Goal: Task Accomplishment & Management: Manage account settings

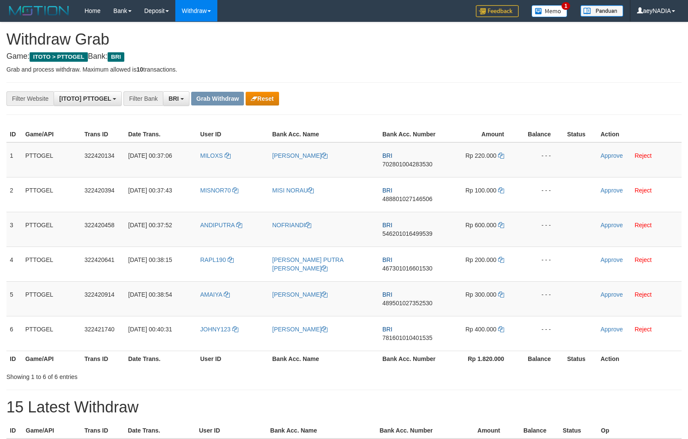
click at [399, 168] on td "BRI 702801004283530" at bounding box center [413, 159] width 68 height 35
click at [408, 167] on span "702801004283530" at bounding box center [407, 164] width 50 height 7
drag, startPoint x: 408, startPoint y: 167, endPoint x: 676, endPoint y: 129, distance: 271.0
click at [409, 167] on span "702801004283530" at bounding box center [407, 164] width 50 height 7
copy span "702801004283530"
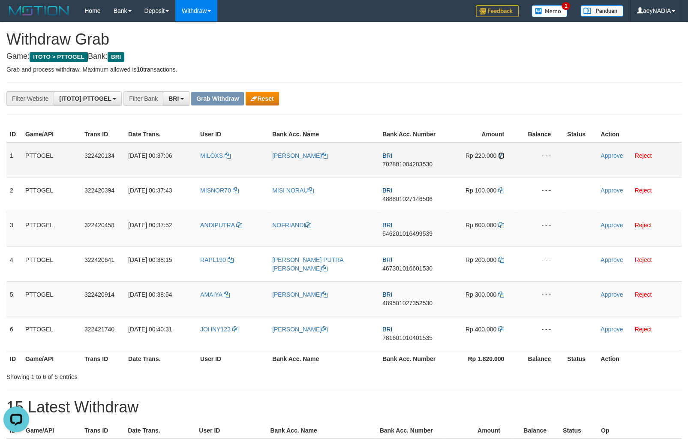
click at [500, 157] on icon at bounding box center [501, 156] width 6 height 6
click at [605, 155] on link "Approve" at bounding box center [612, 155] width 22 height 7
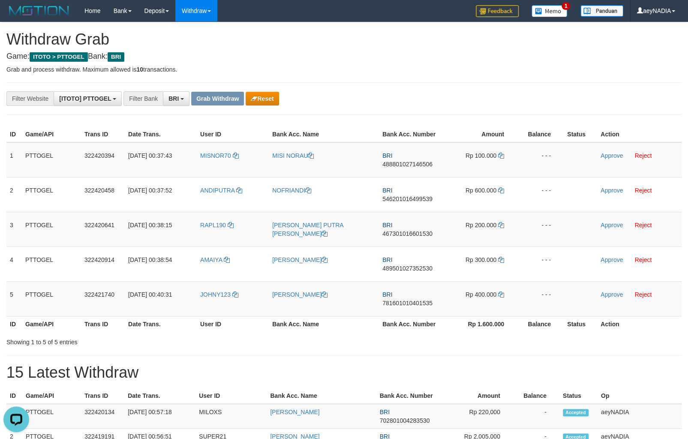
scroll to position [42, 0]
click at [502, 154] on icon at bounding box center [501, 156] width 6 height 6
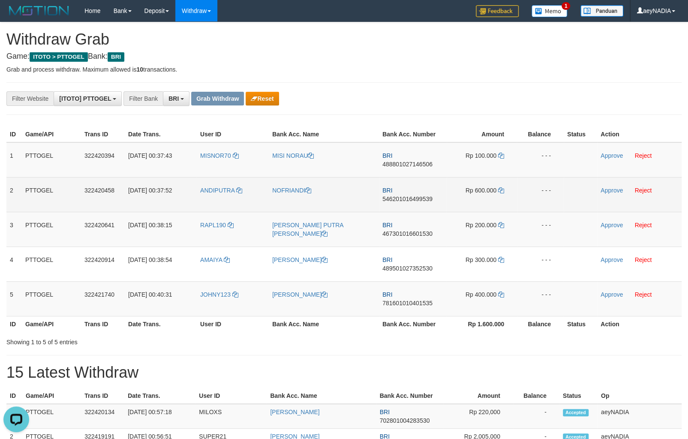
click at [386, 196] on span "546201016499539" at bounding box center [407, 199] width 50 height 7
copy span "546201016499539"
click at [402, 196] on span "546201016499539" at bounding box center [407, 199] width 50 height 7
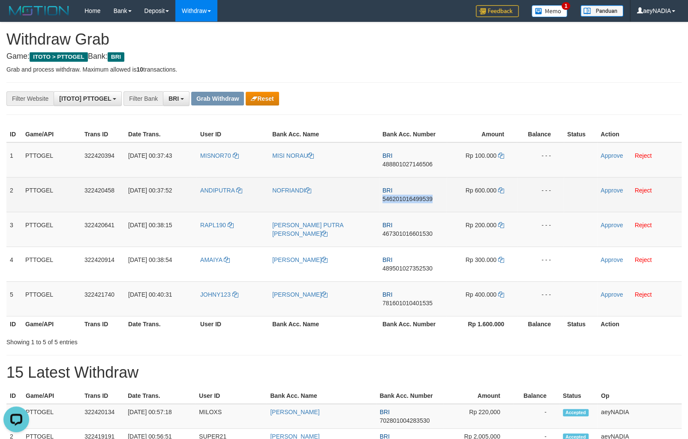
copy span "546201016499539"
click at [400, 196] on span "546201016499539" at bounding box center [407, 199] width 50 height 7
copy span "546201016499539"
click at [395, 196] on span "546201016499539" at bounding box center [407, 199] width 50 height 7
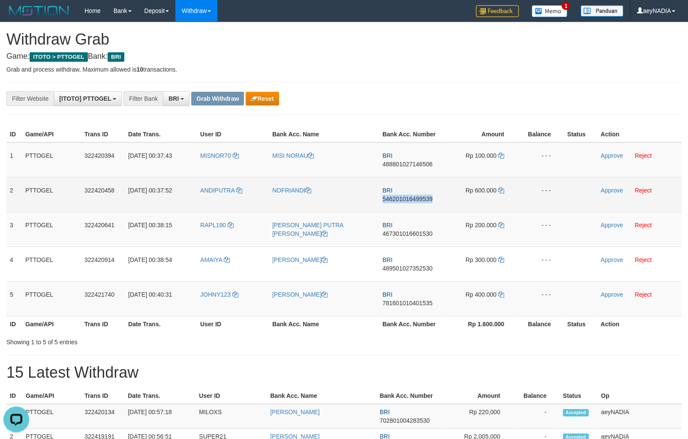
click at [395, 196] on span "546201016499539" at bounding box center [407, 199] width 50 height 7
copy span "546201016499539"
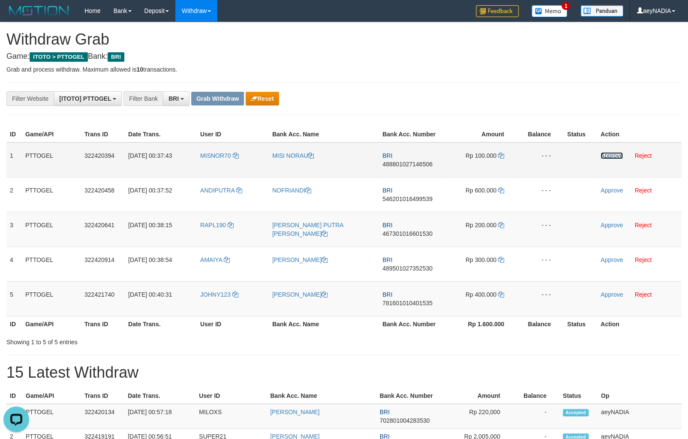
click at [611, 157] on link "Approve" at bounding box center [612, 155] width 22 height 7
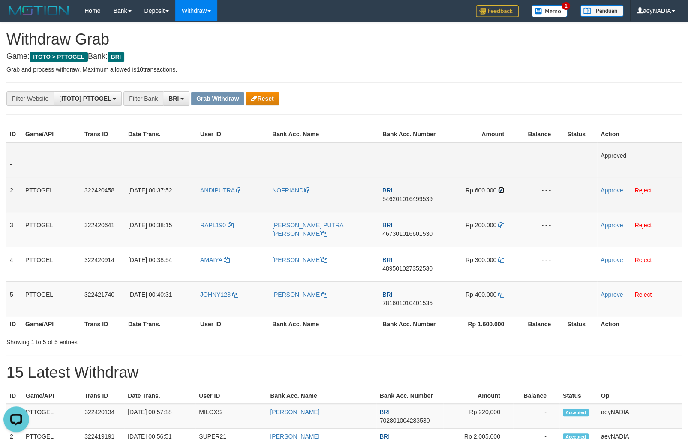
click at [500, 191] on icon at bounding box center [501, 190] width 6 height 6
click at [608, 189] on link "Approve" at bounding box center [612, 190] width 22 height 7
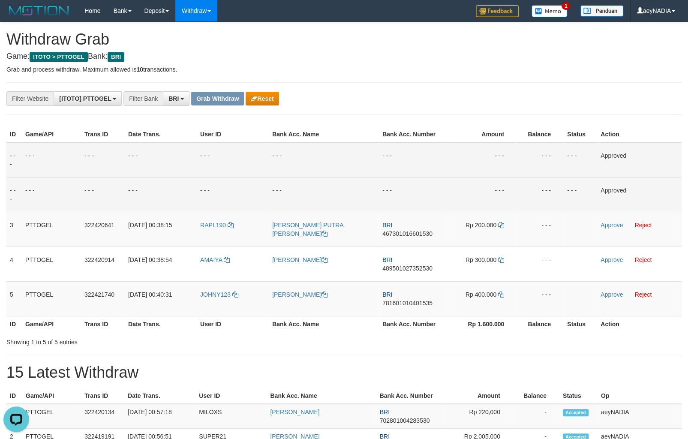
click at [476, 102] on div "**********" at bounding box center [287, 98] width 574 height 15
click at [384, 237] on td "BRI 467301016601530" at bounding box center [413, 229] width 68 height 35
click at [385, 238] on td "BRI 467301016601530" at bounding box center [413, 229] width 68 height 35
click at [404, 232] on span "467301016601530" at bounding box center [407, 233] width 50 height 7
copy span "467301016601530"
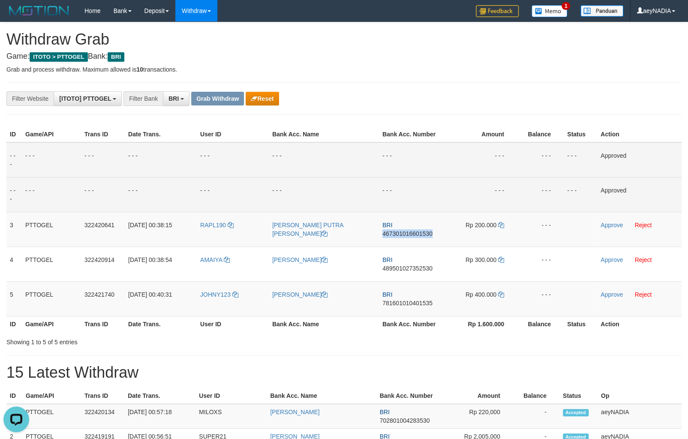
drag, startPoint x: 404, startPoint y: 232, endPoint x: 683, endPoint y: 243, distance: 278.9
click at [424, 231] on span "467301016601530" at bounding box center [407, 233] width 50 height 7
copy span "467301016601530"
click at [398, 234] on span "467301016601530" at bounding box center [407, 233] width 50 height 7
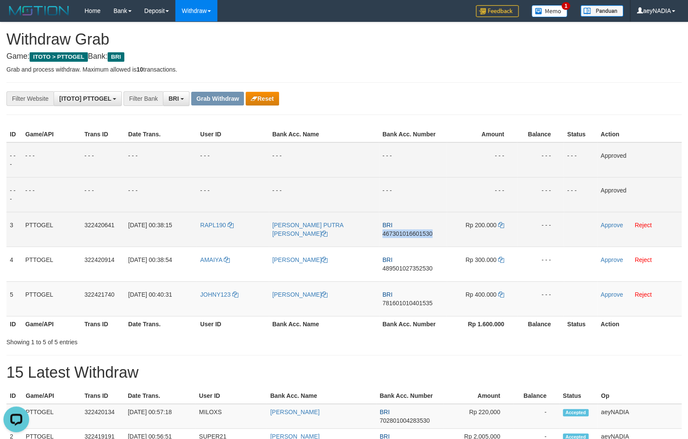
copy span "467301016601530"
click at [503, 226] on icon at bounding box center [501, 225] width 6 height 6
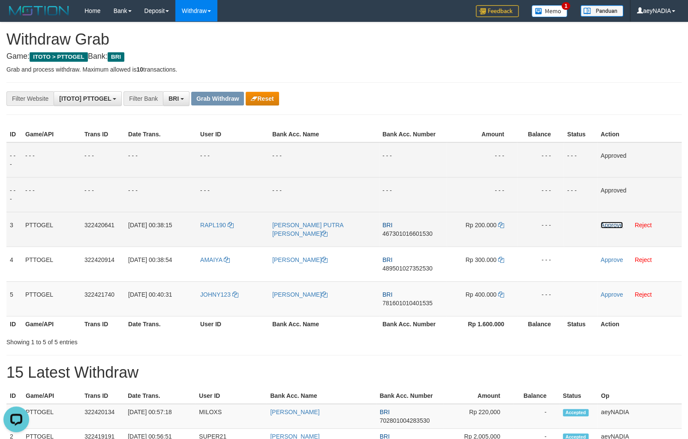
click at [607, 226] on link "Approve" at bounding box center [612, 225] width 22 height 7
